Goal: Information Seeking & Learning: Check status

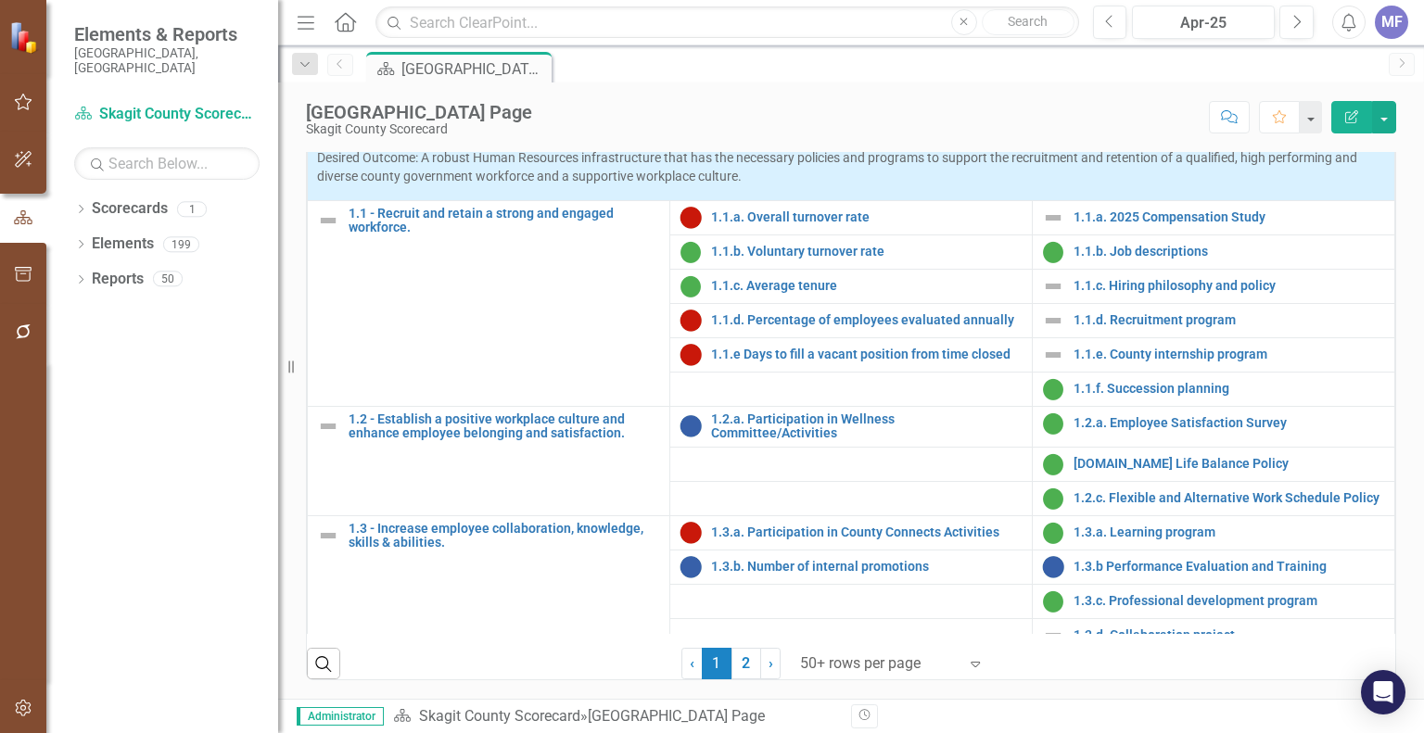
scroll to position [779, 0]
click at [733, 663] on link "2" at bounding box center [746, 664] width 30 height 32
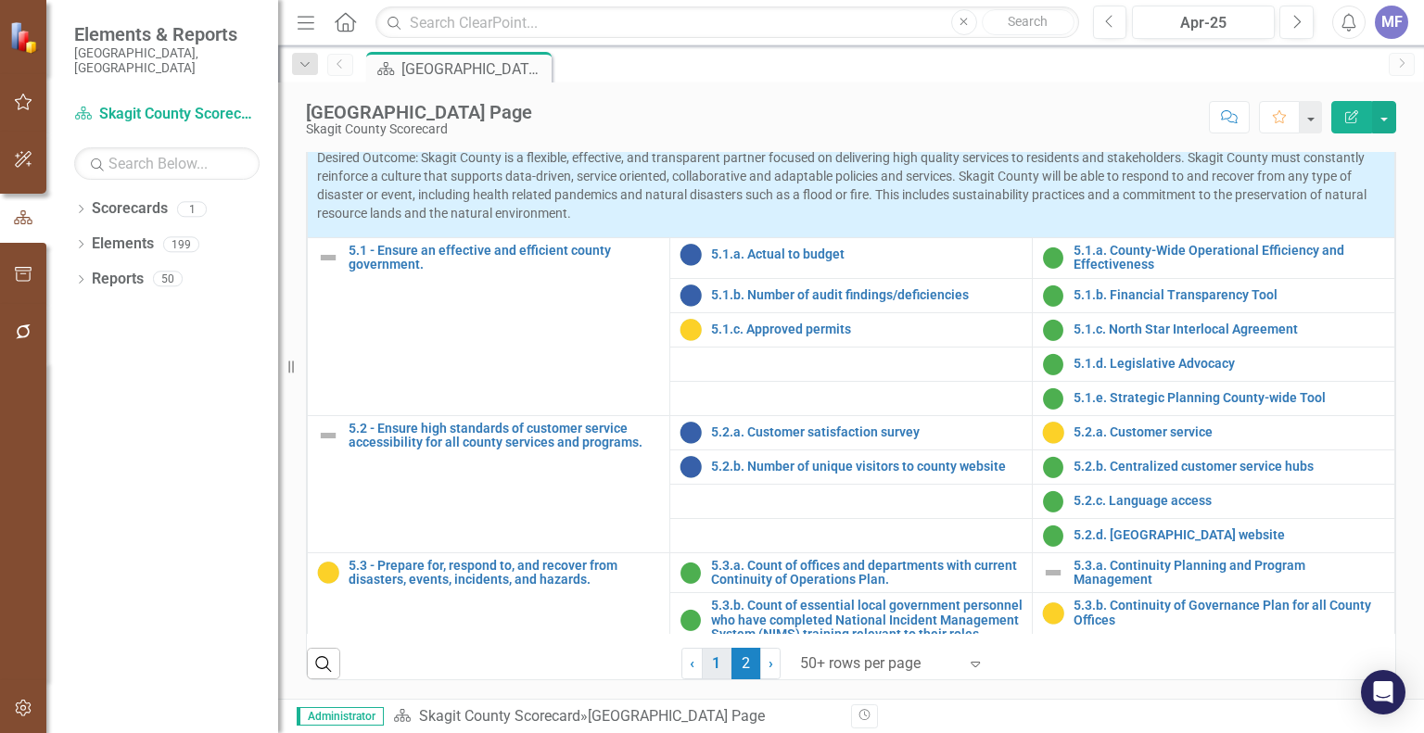
click at [705, 665] on link "1" at bounding box center [717, 664] width 30 height 32
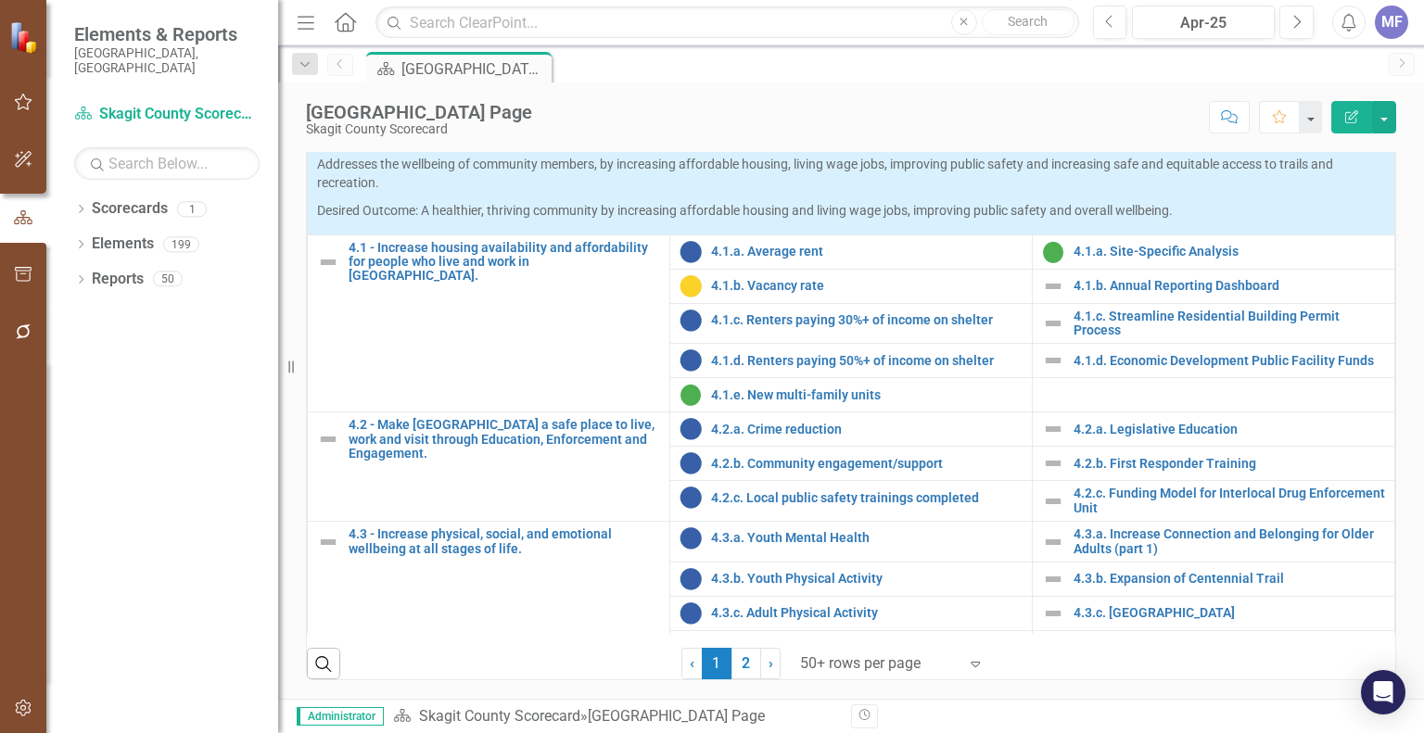
scroll to position [1843, 0]
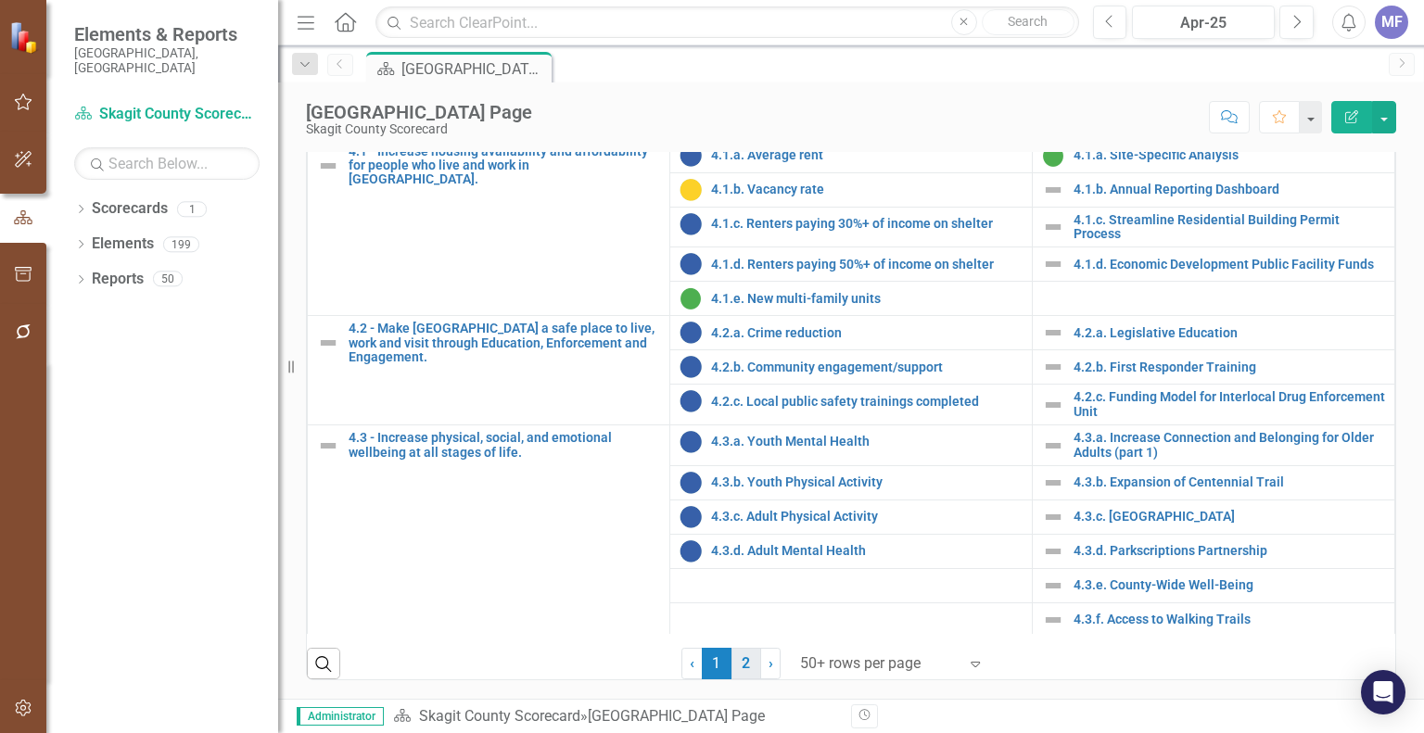
click at [737, 662] on link "2" at bounding box center [746, 664] width 30 height 32
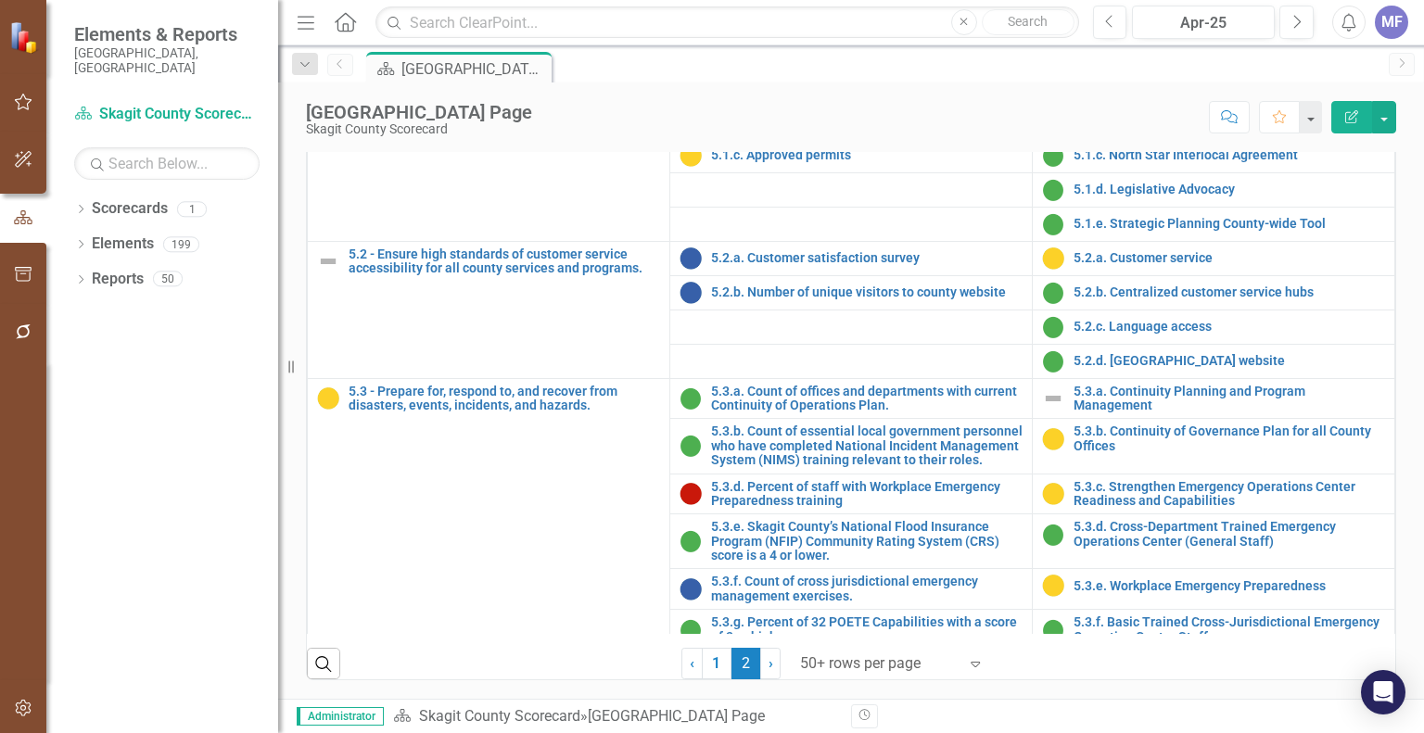
scroll to position [0, 0]
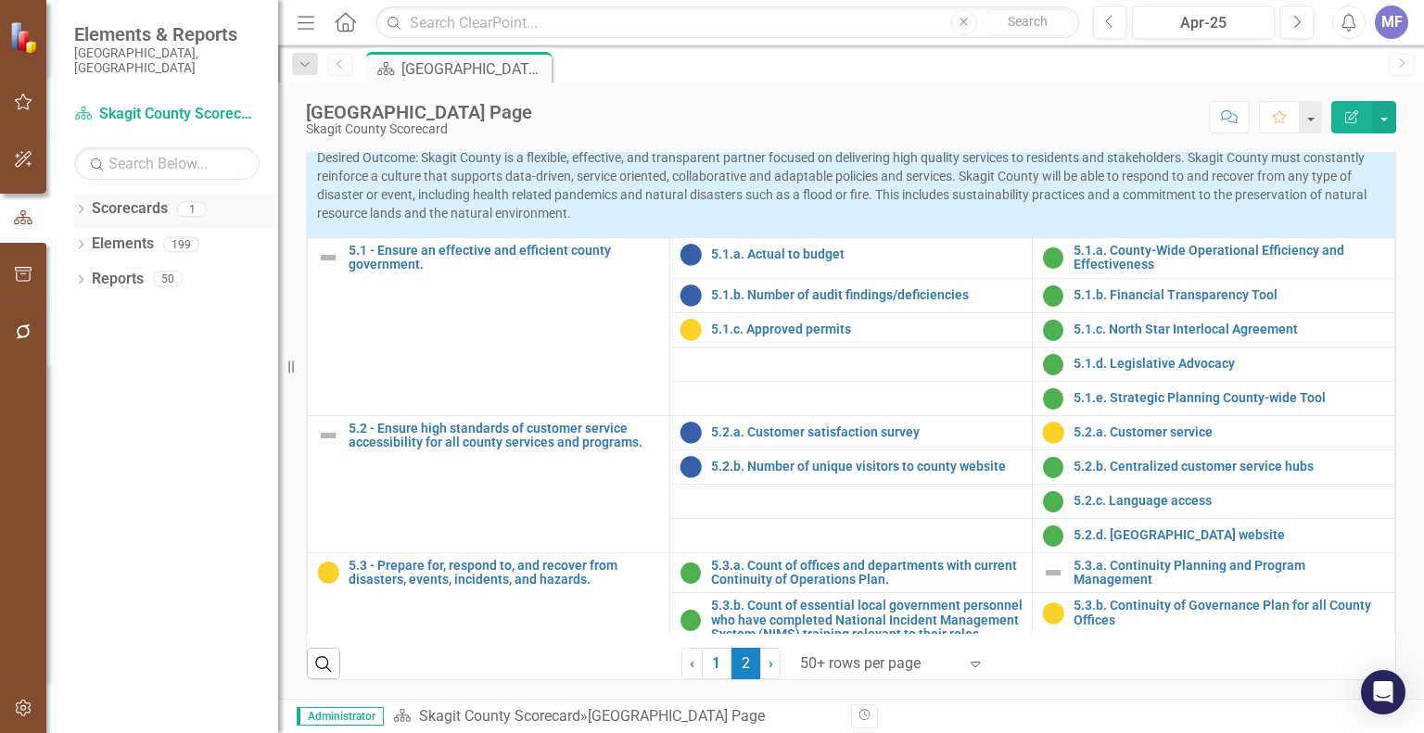
click at [145, 199] on link "Scorecards" at bounding box center [130, 208] width 76 height 21
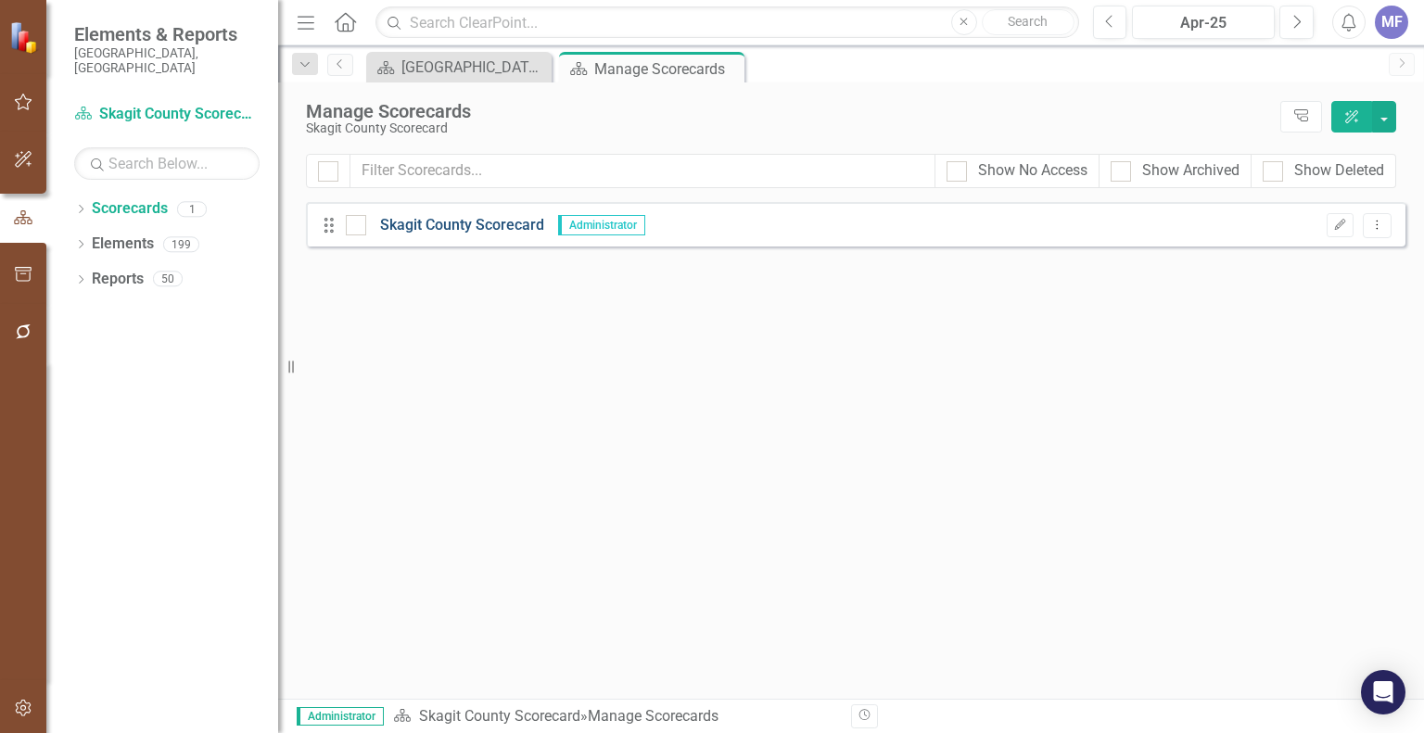
click at [503, 231] on link "Skagit County Scorecard" at bounding box center [455, 225] width 178 height 21
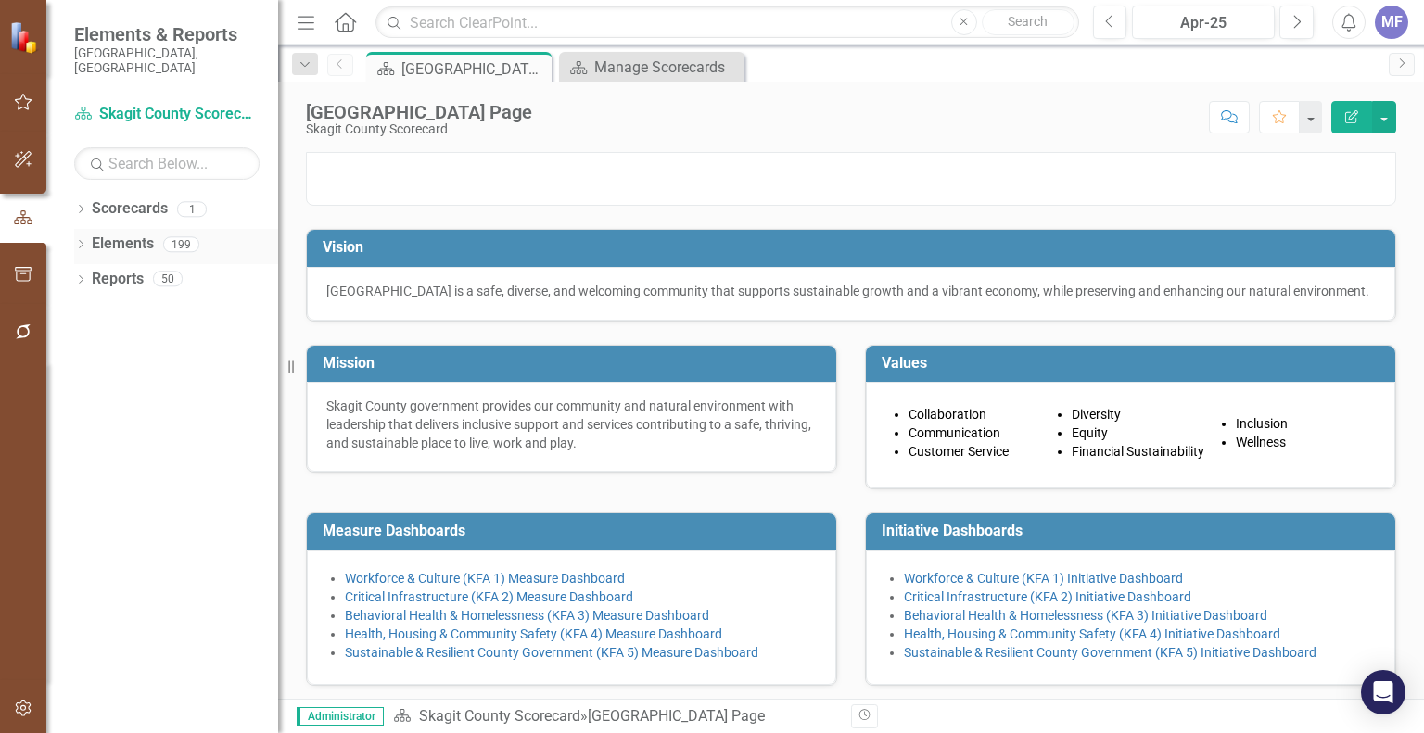
click at [126, 234] on link "Elements" at bounding box center [123, 244] width 62 height 21
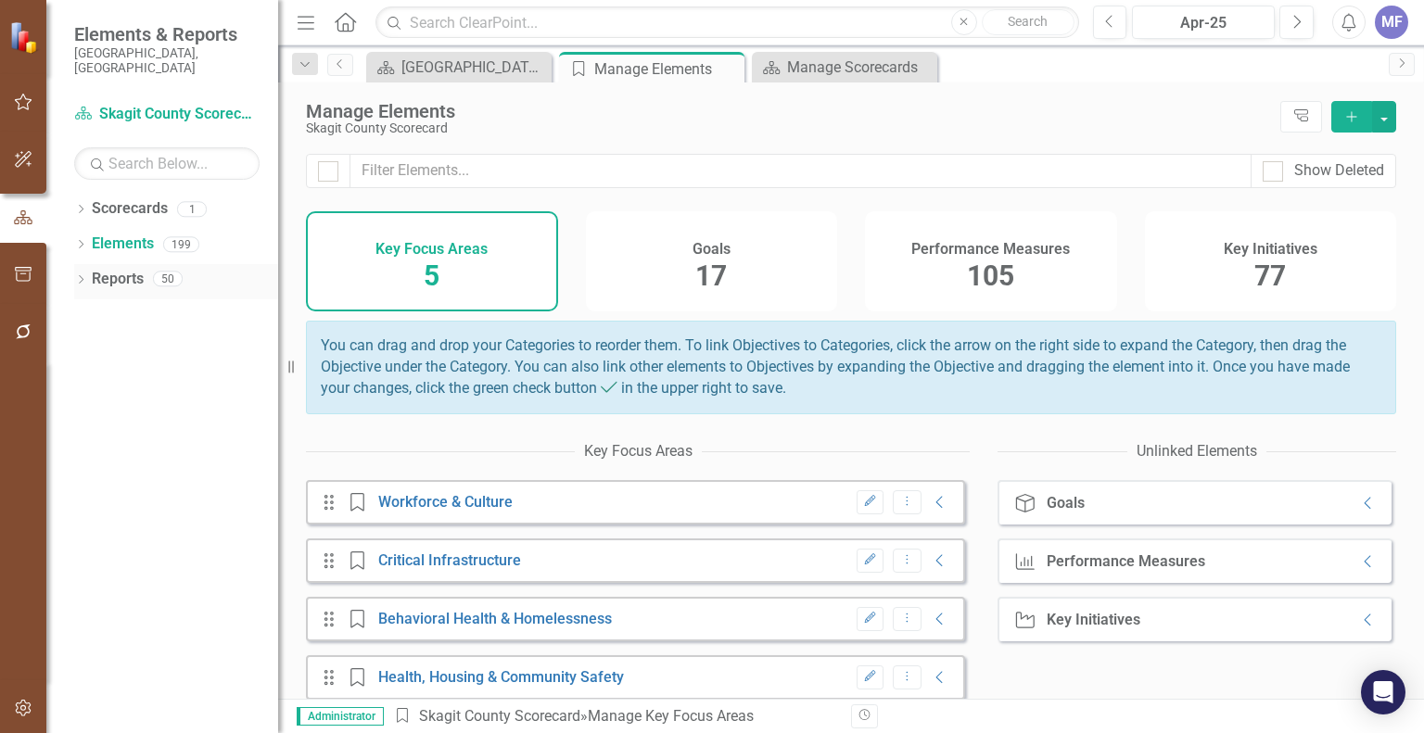
click at [126, 271] on link "Reports" at bounding box center [118, 279] width 52 height 21
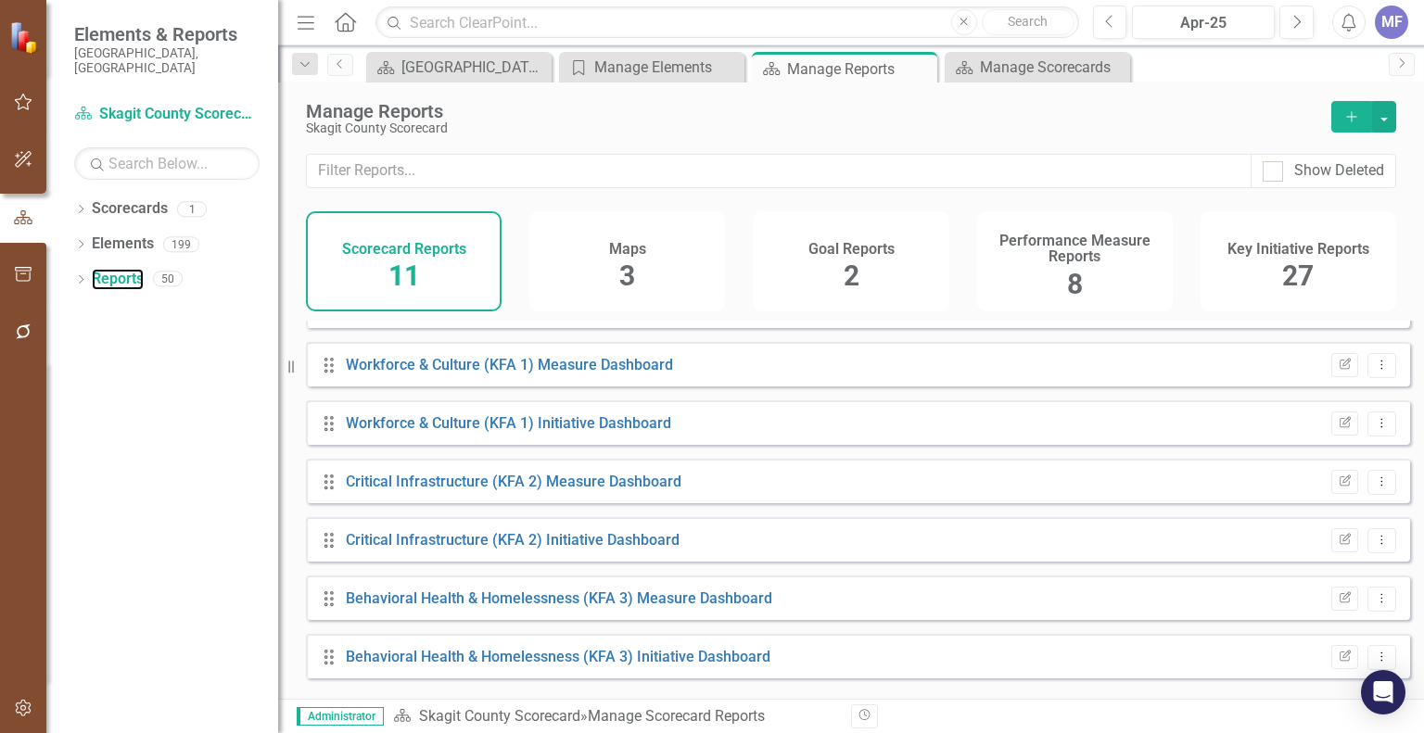
scroll to position [34, 0]
click at [422, 376] on link "Workforce & Culture (KFA 1) Measure Dashboard" at bounding box center [509, 368] width 327 height 18
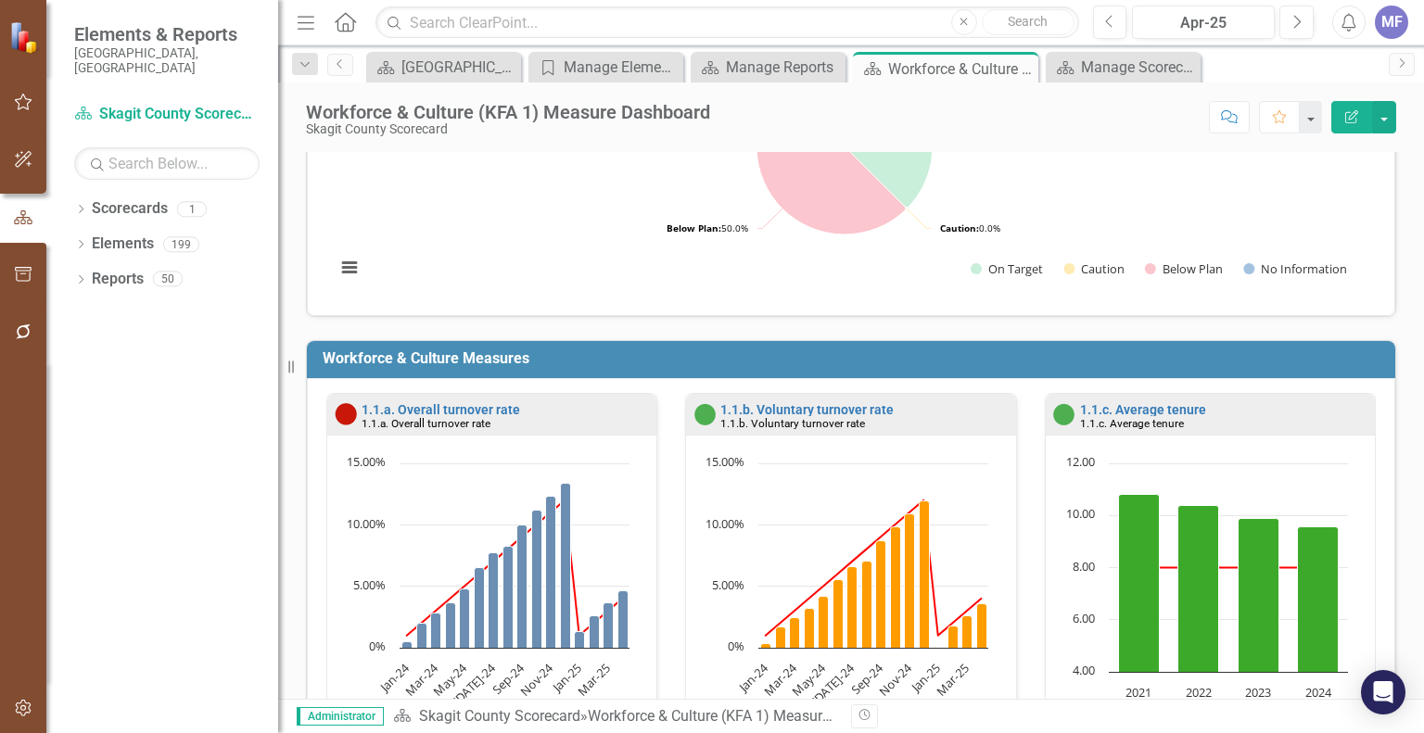
scroll to position [216, 0]
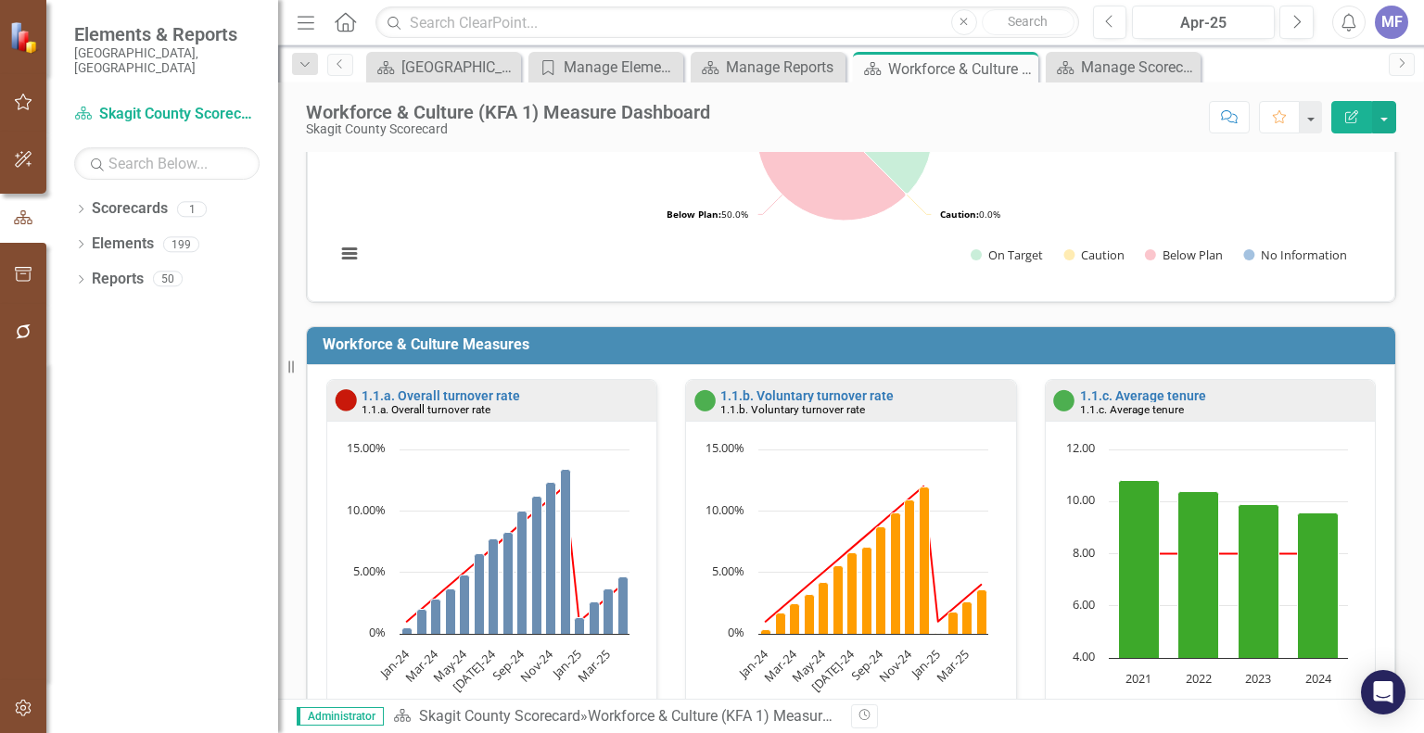
click at [816, 405] on small "1.1.b. Voluntary turnover rate" at bounding box center [792, 409] width 145 height 13
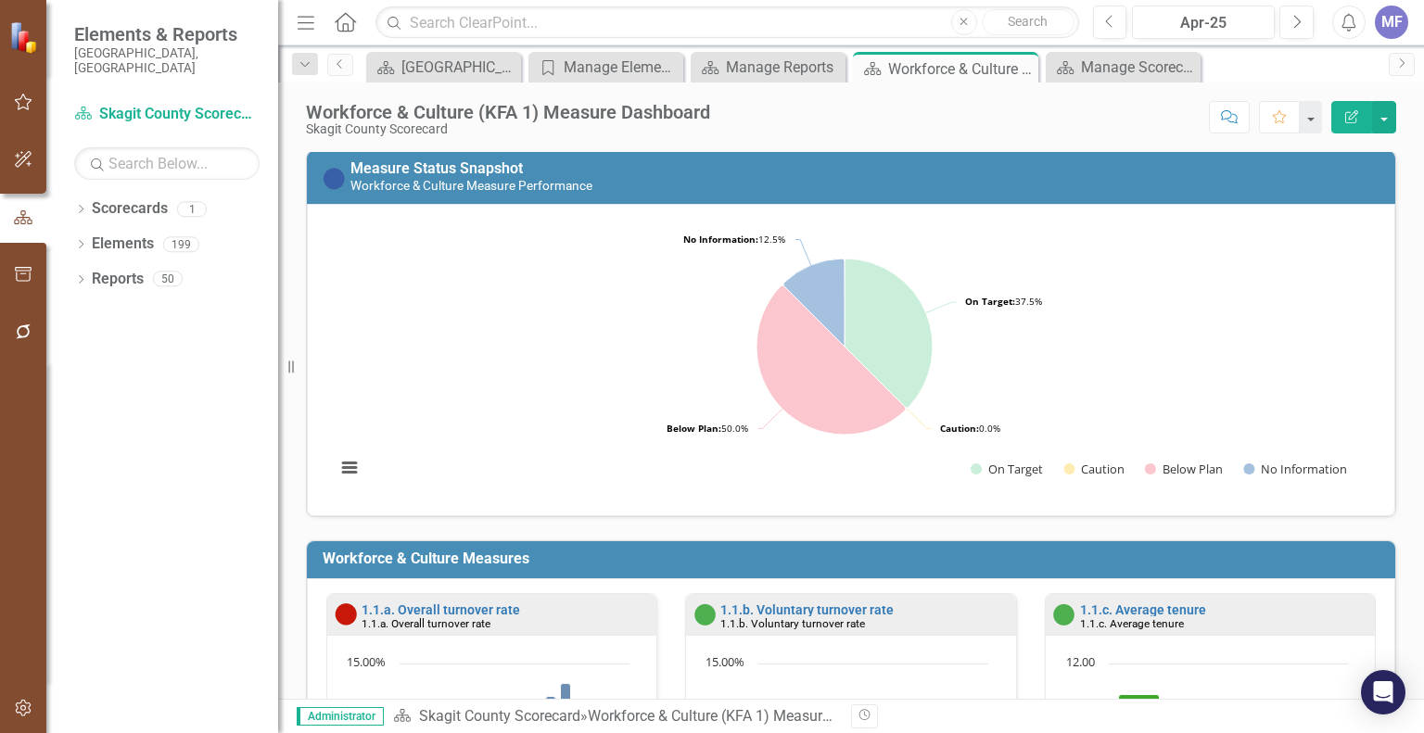
scroll to position [0, 0]
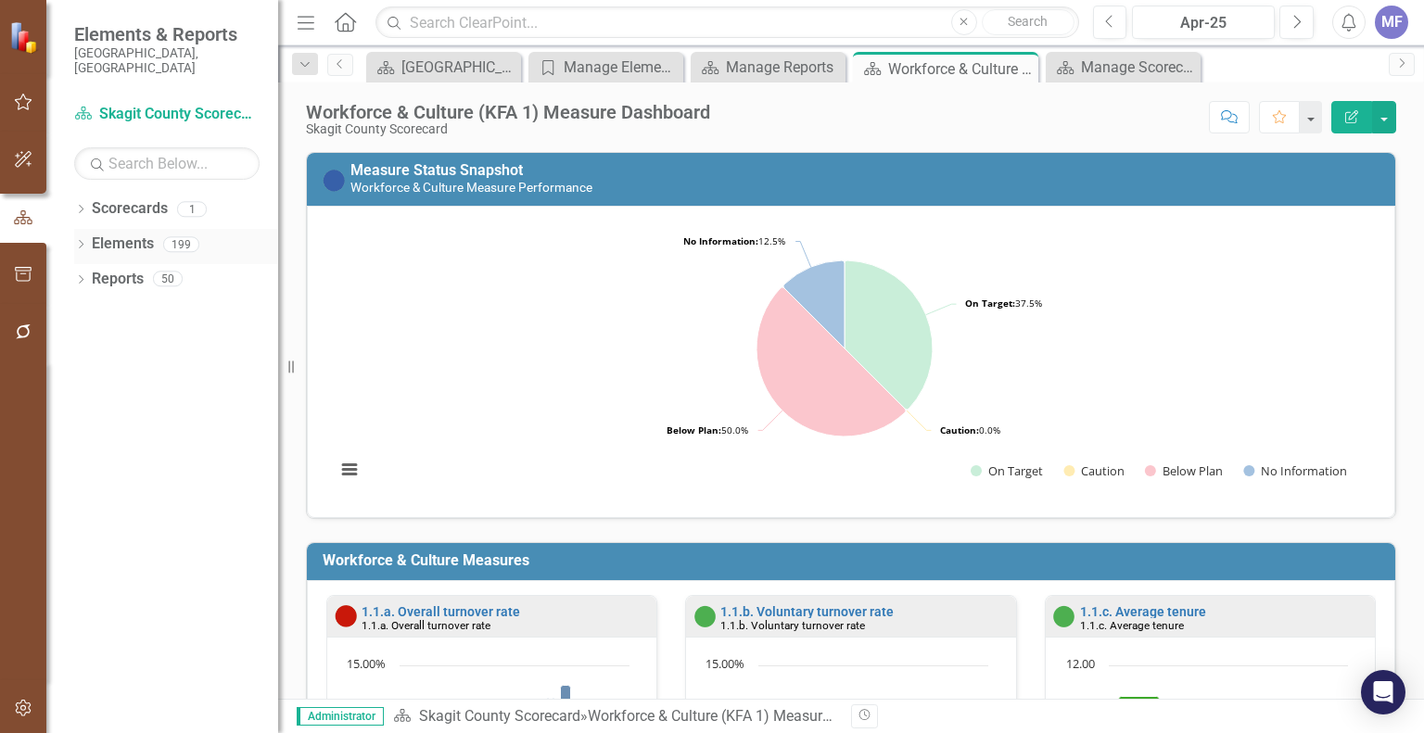
click at [139, 234] on link "Elements" at bounding box center [123, 244] width 62 height 21
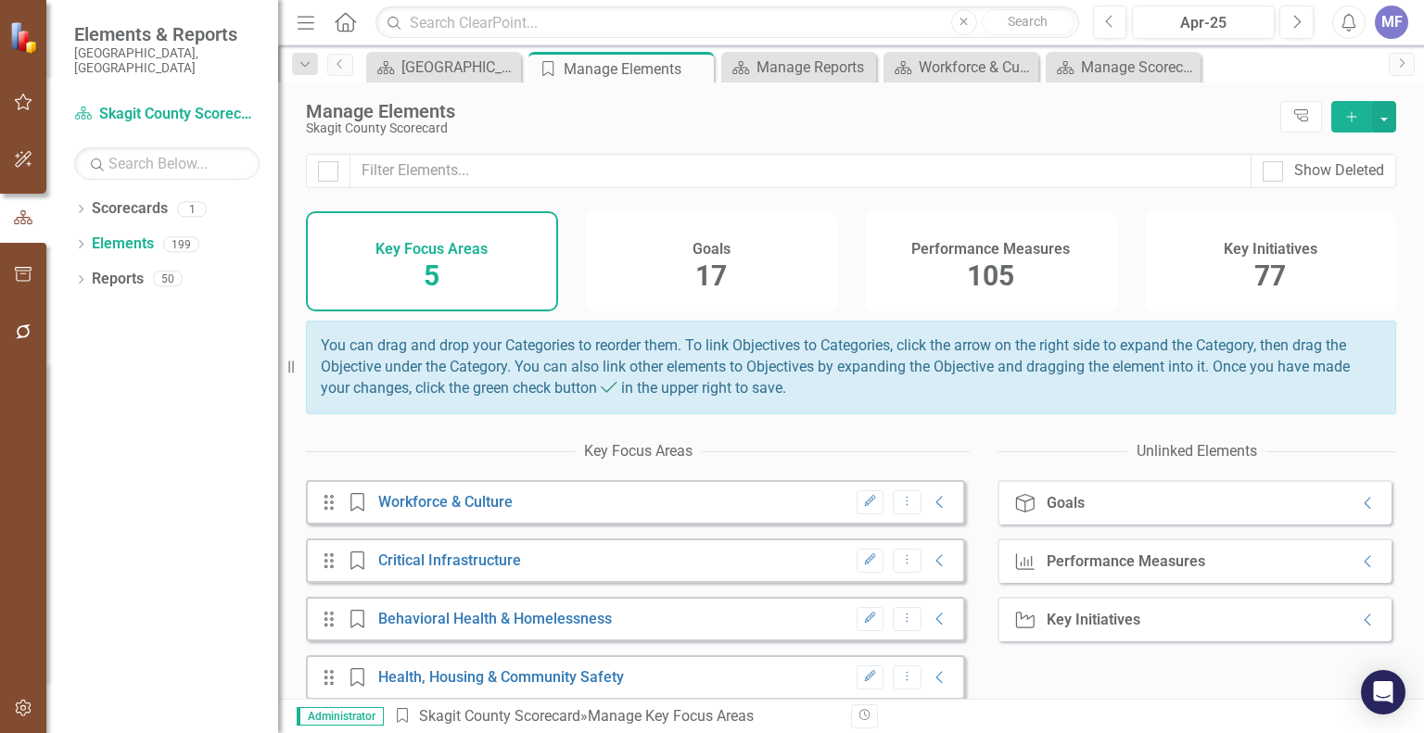
click at [988, 257] on div "105" at bounding box center [990, 277] width 47 height 40
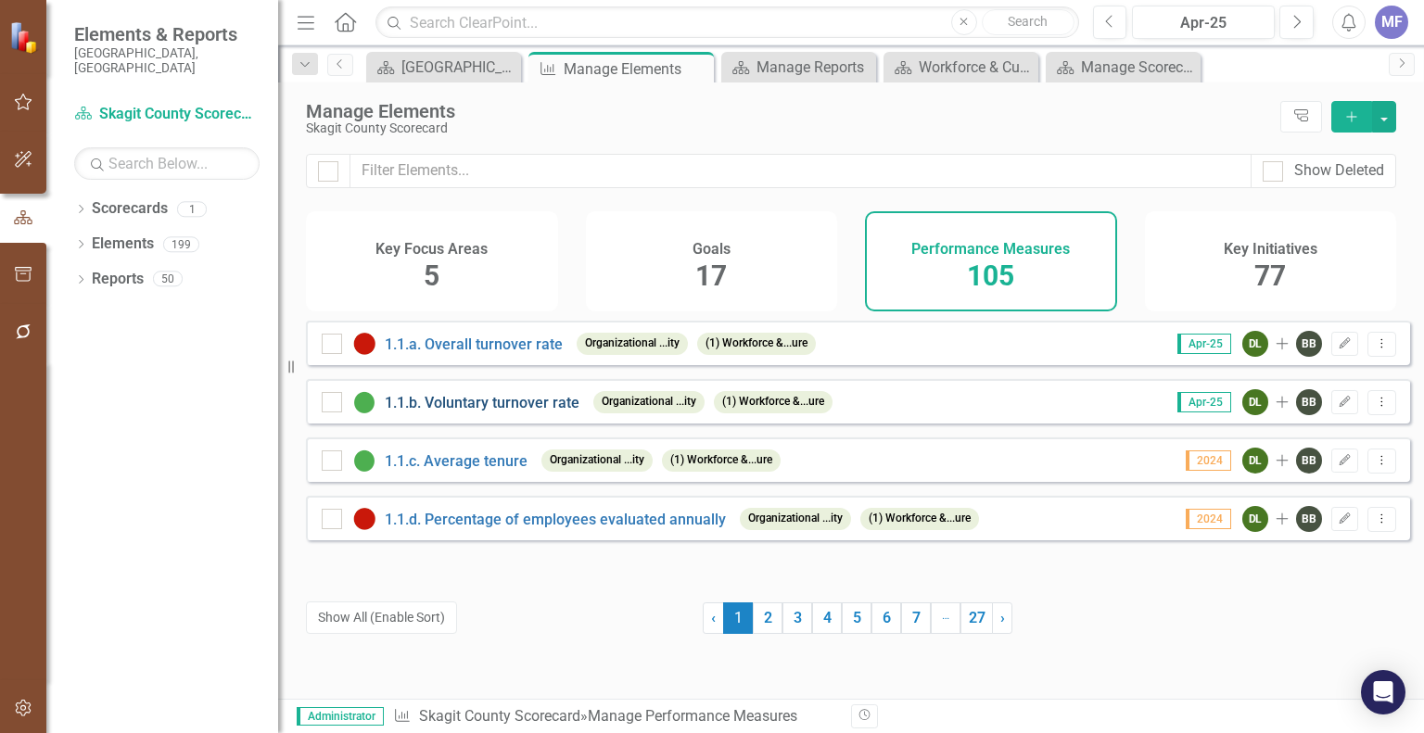
click at [504, 412] on link "1.1.b. Voluntary turnover rate" at bounding box center [482, 403] width 195 height 18
